Goal: Use online tool/utility: Utilize a website feature to perform a specific function

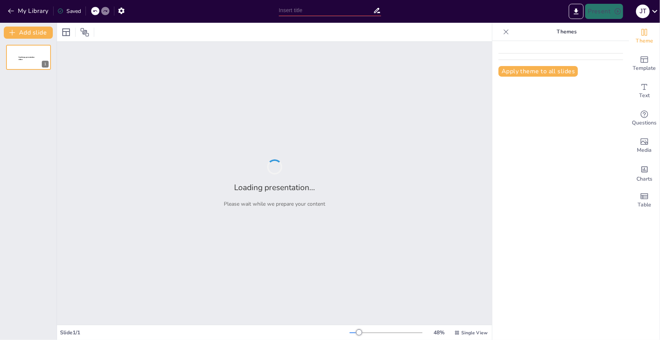
type input "Características Esenciales de los Algoritmos: Un Análisis Detallado"
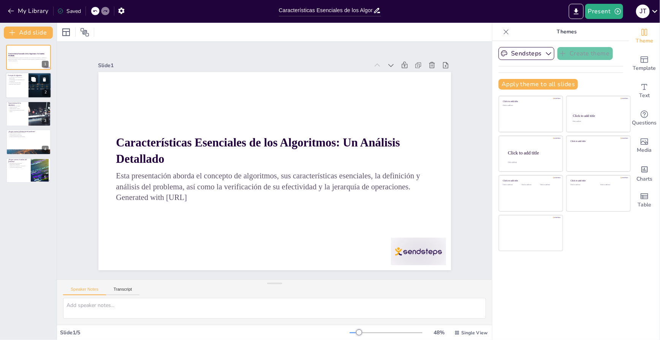
click at [22, 87] on div at bounding box center [29, 86] width 46 height 26
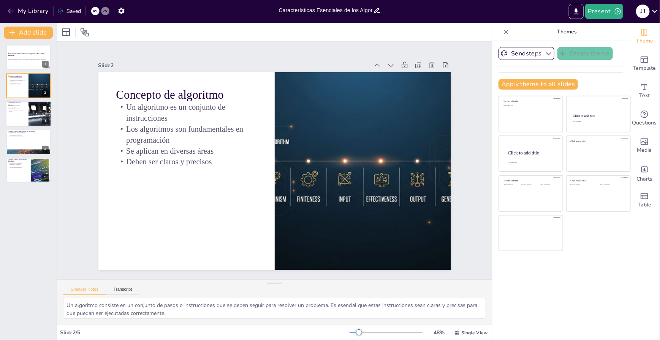
click at [22, 109] on p "Pueden ser representados de diversas formas" at bounding box center [17, 110] width 18 height 3
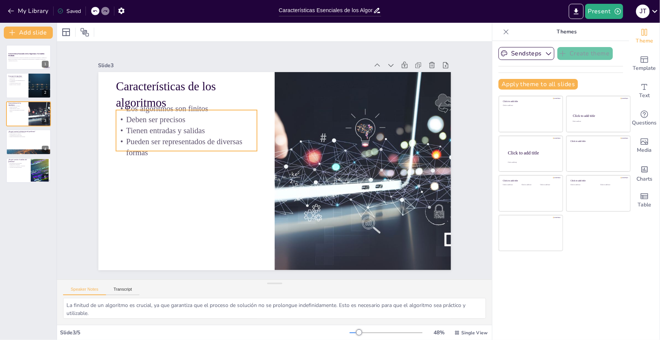
click at [163, 110] on p "Los algoritmos son finitos" at bounding box center [224, 72] width 128 height 80
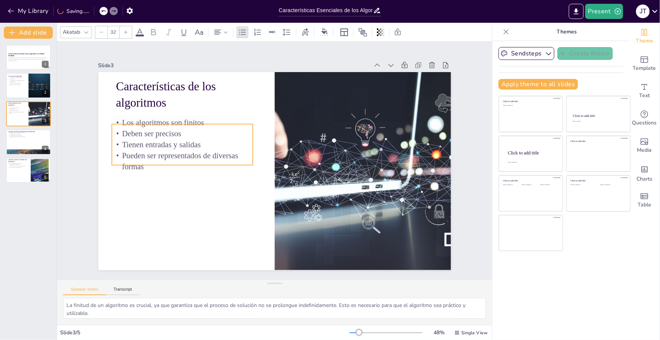
drag, startPoint x: 181, startPoint y: 109, endPoint x: 174, endPoint y: 125, distance: 18.2
click at [177, 122] on p "Los algoritmos son finitos" at bounding box center [222, 76] width 120 height 92
drag, startPoint x: 35, startPoint y: 142, endPoint x: 43, endPoint y: 145, distance: 7.7
click at [36, 142] on div at bounding box center [29, 142] width 46 height 26
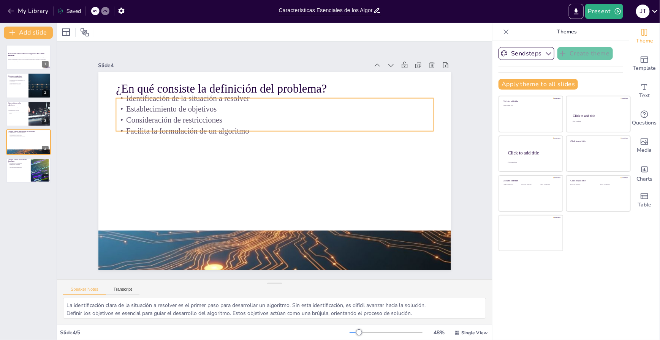
click at [194, 115] on p "Consideración de restricciones" at bounding box center [304, 187] width 220 height 243
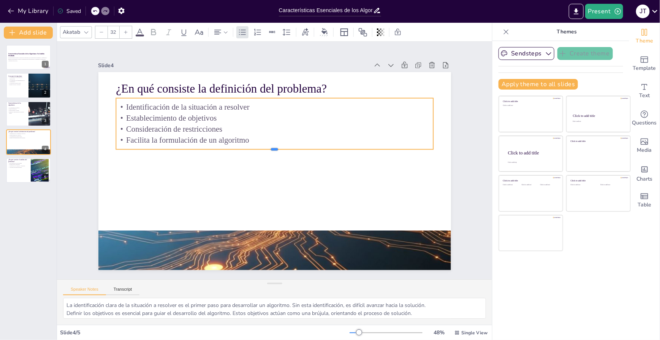
drag, startPoint x: 283, startPoint y: 128, endPoint x: 280, endPoint y: 147, distance: 18.4
click at [280, 147] on div at bounding box center [282, 157] width 134 height 293
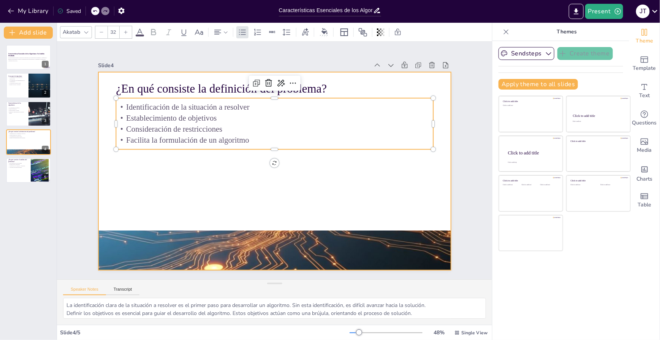
click at [266, 175] on div at bounding box center [281, 152] width 395 height 383
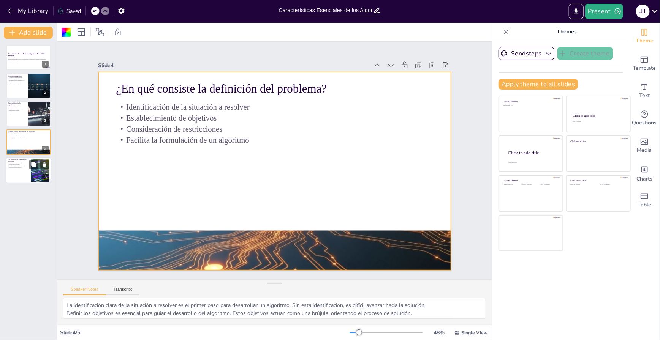
click at [13, 169] on div at bounding box center [29, 171] width 46 height 26
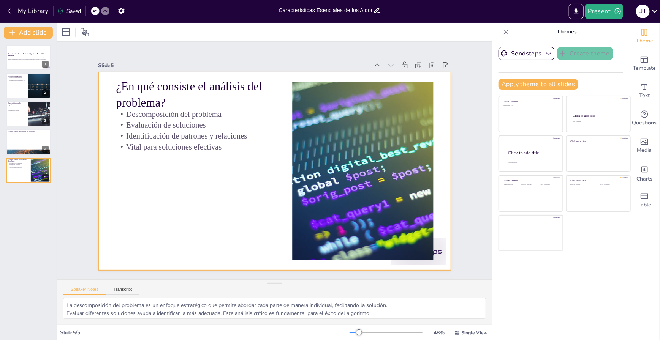
click at [172, 149] on div "¿En qué consiste el análisis del problema? Descomposición del problema Evaluaci…" at bounding box center [284, 166] width 348 height 405
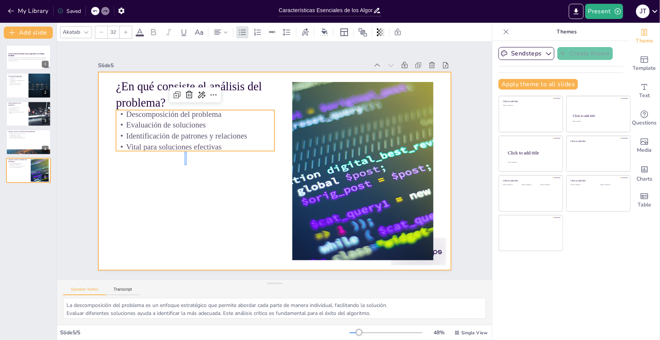
drag, startPoint x: 187, startPoint y: 152, endPoint x: 185, endPoint y: 166, distance: 13.8
click at [185, 166] on div at bounding box center [274, 171] width 353 height 198
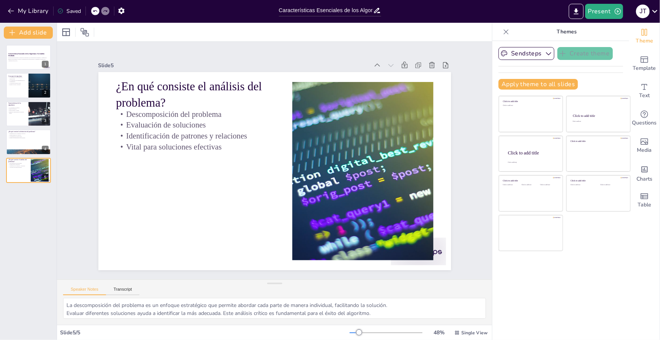
click at [183, 147] on p "Vital para soluciones efectivas" at bounding box center [199, 131] width 157 height 44
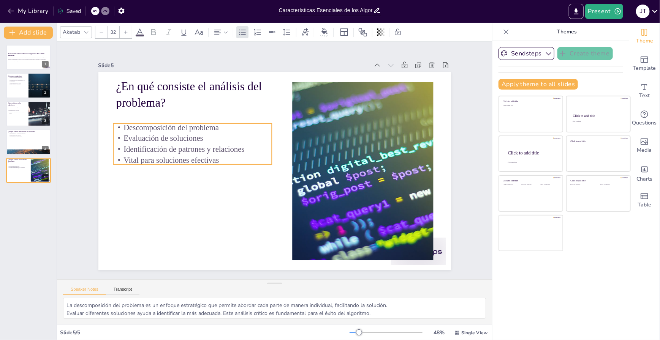
drag, startPoint x: 188, startPoint y: 148, endPoint x: 186, endPoint y: 161, distance: 13.6
click at [186, 161] on p "Vital para soluciones efectivas" at bounding box center [199, 127] width 149 height 74
click at [43, 150] on div "4" at bounding box center [45, 149] width 7 height 7
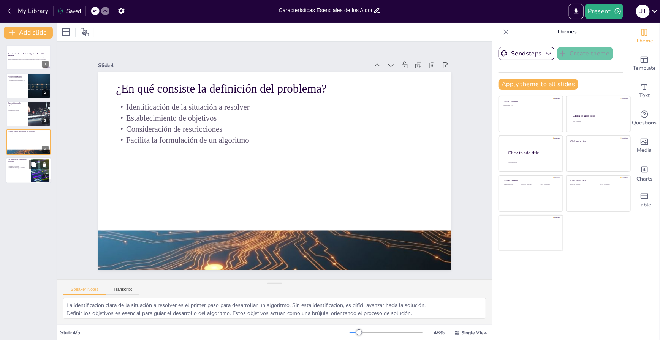
click at [40, 181] on div at bounding box center [40, 170] width 35 height 23
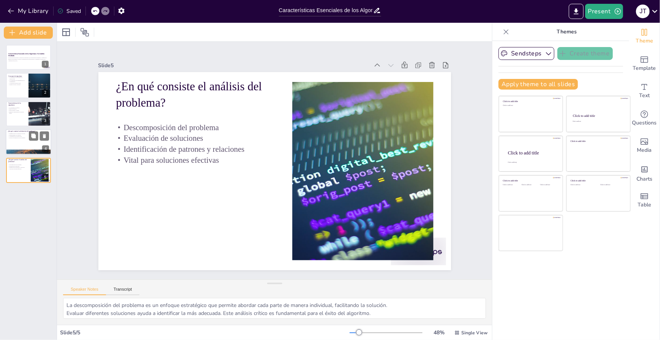
click at [35, 144] on div at bounding box center [29, 142] width 46 height 26
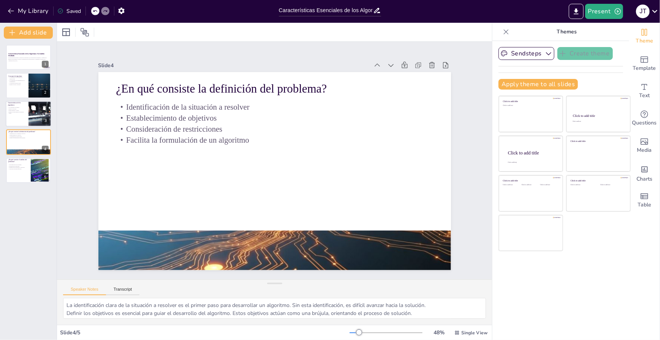
click at [28, 111] on div at bounding box center [29, 114] width 46 height 26
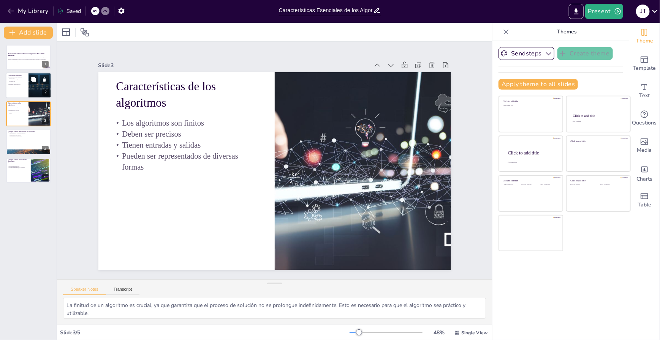
click at [29, 85] on div at bounding box center [39, 86] width 41 height 26
type textarea "Un algoritmo consiste en un conjunto de pasos o instrucciones que se deben segu…"
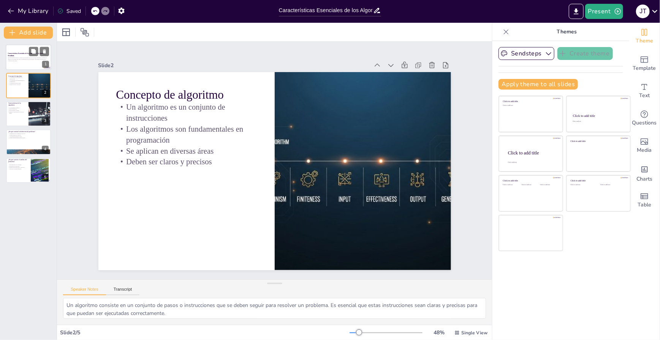
click at [19, 57] on p "Esta presentación aborda el concepto de algoritmos, sus características esencia…" at bounding box center [28, 58] width 41 height 3
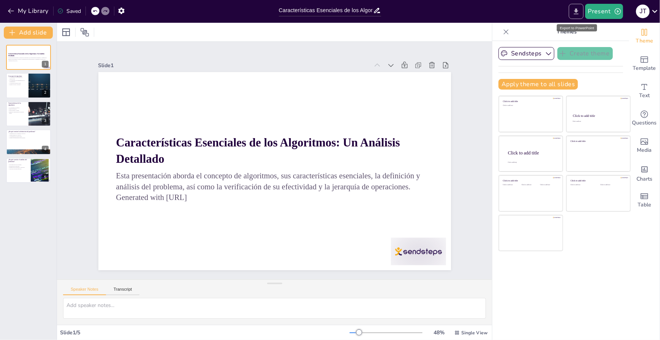
click at [572, 12] on button "Export to PowerPoint" at bounding box center [576, 11] width 15 height 15
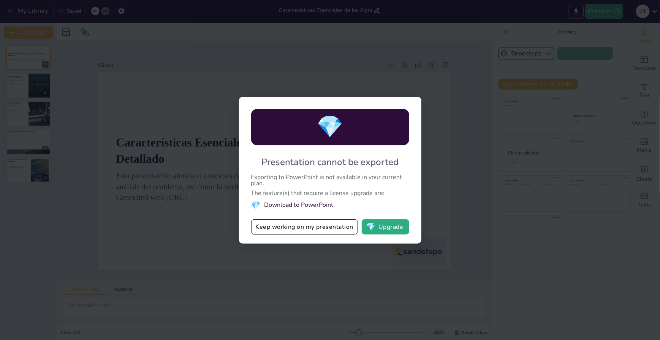
drag, startPoint x: 439, startPoint y: 142, endPoint x: 440, endPoint y: 146, distance: 3.9
click at [440, 142] on div "💎 Presentation cannot be exported Exporting to PowerPoint is not available in y…" at bounding box center [330, 170] width 660 height 340
click at [354, 64] on div "💎 Presentation cannot be exported Exporting to PowerPoint is not available in y…" at bounding box center [330, 170] width 660 height 340
